Goal: Find specific page/section: Find specific page/section

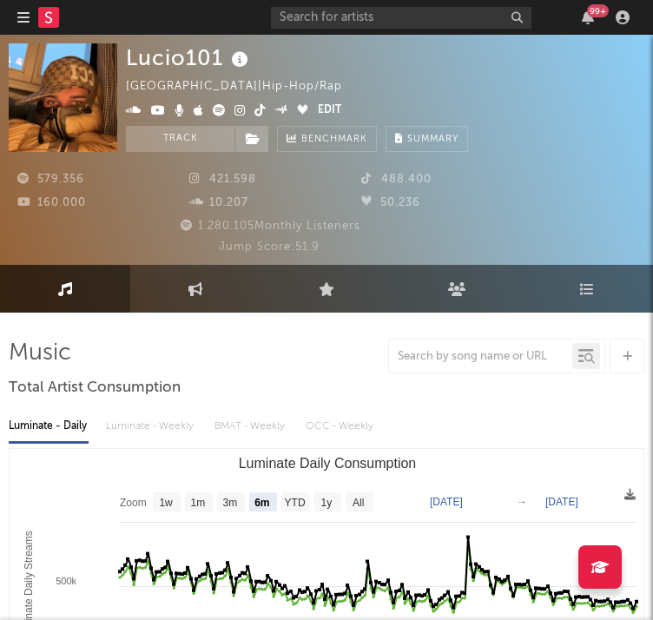
select select "6m"
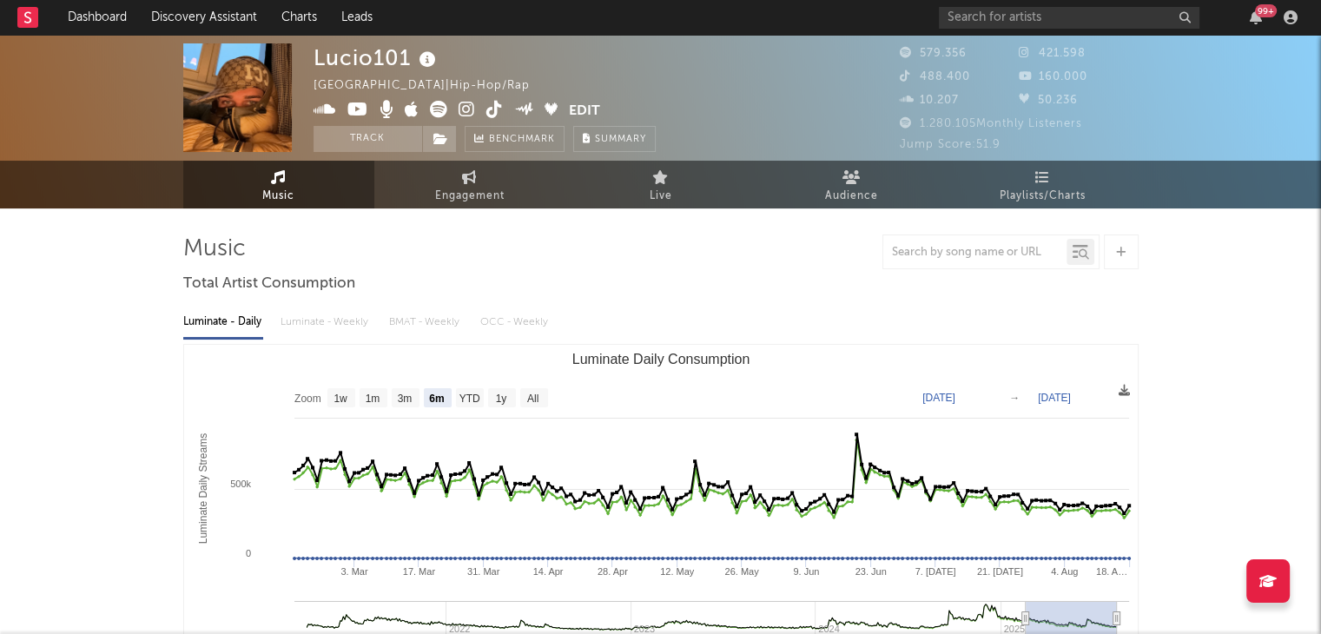
click at [652, 29] on div "99 +" at bounding box center [1121, 17] width 365 height 35
click at [652, 10] on input "text" at bounding box center [1069, 18] width 261 height 22
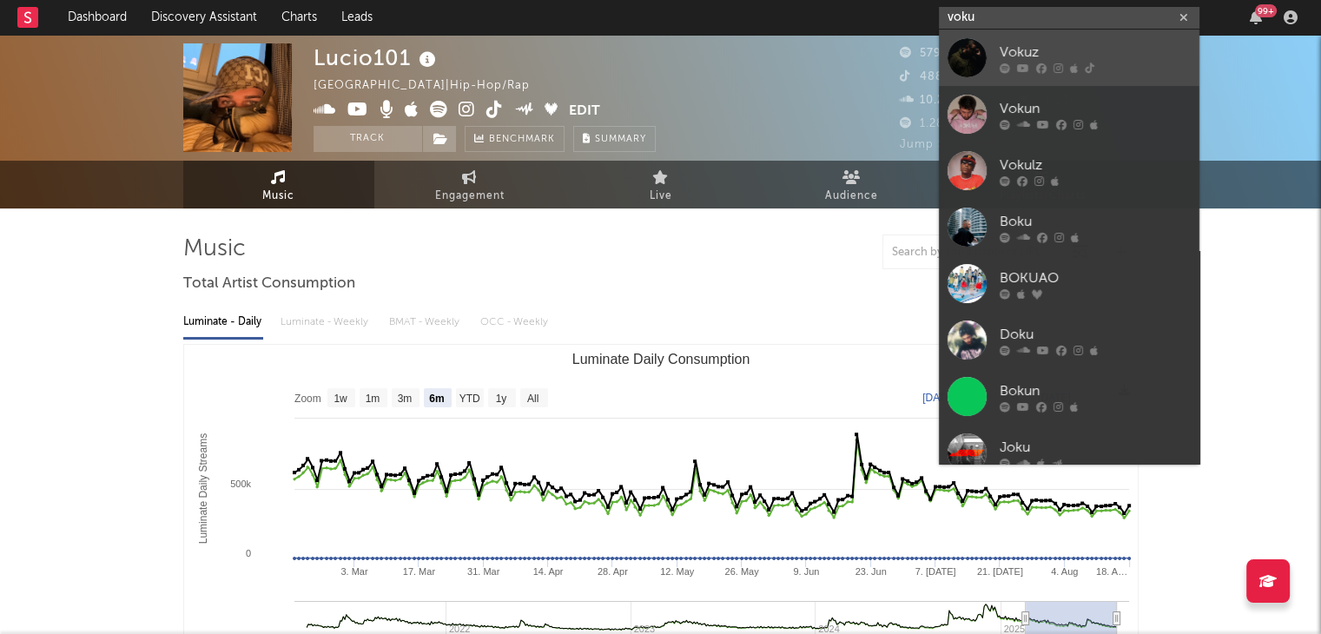
type input "voku"
click at [652, 63] on link "Vokuz" at bounding box center [1069, 58] width 261 height 56
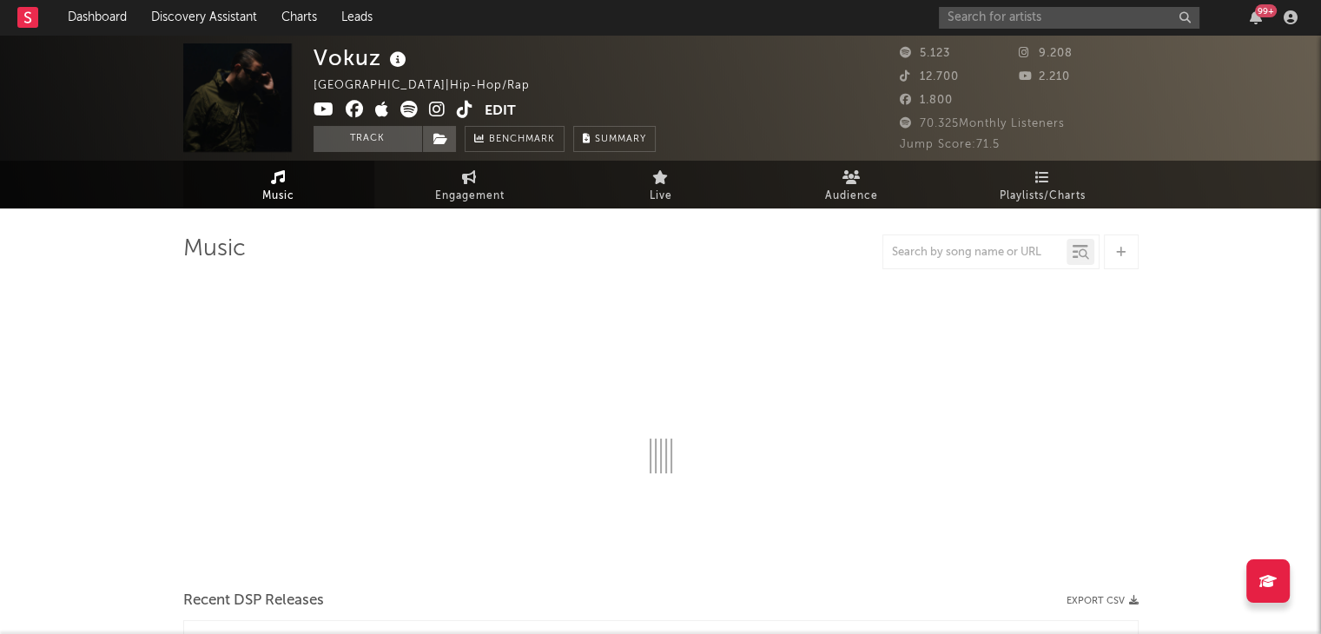
select select "6m"
